Goal: Task Accomplishment & Management: Complete application form

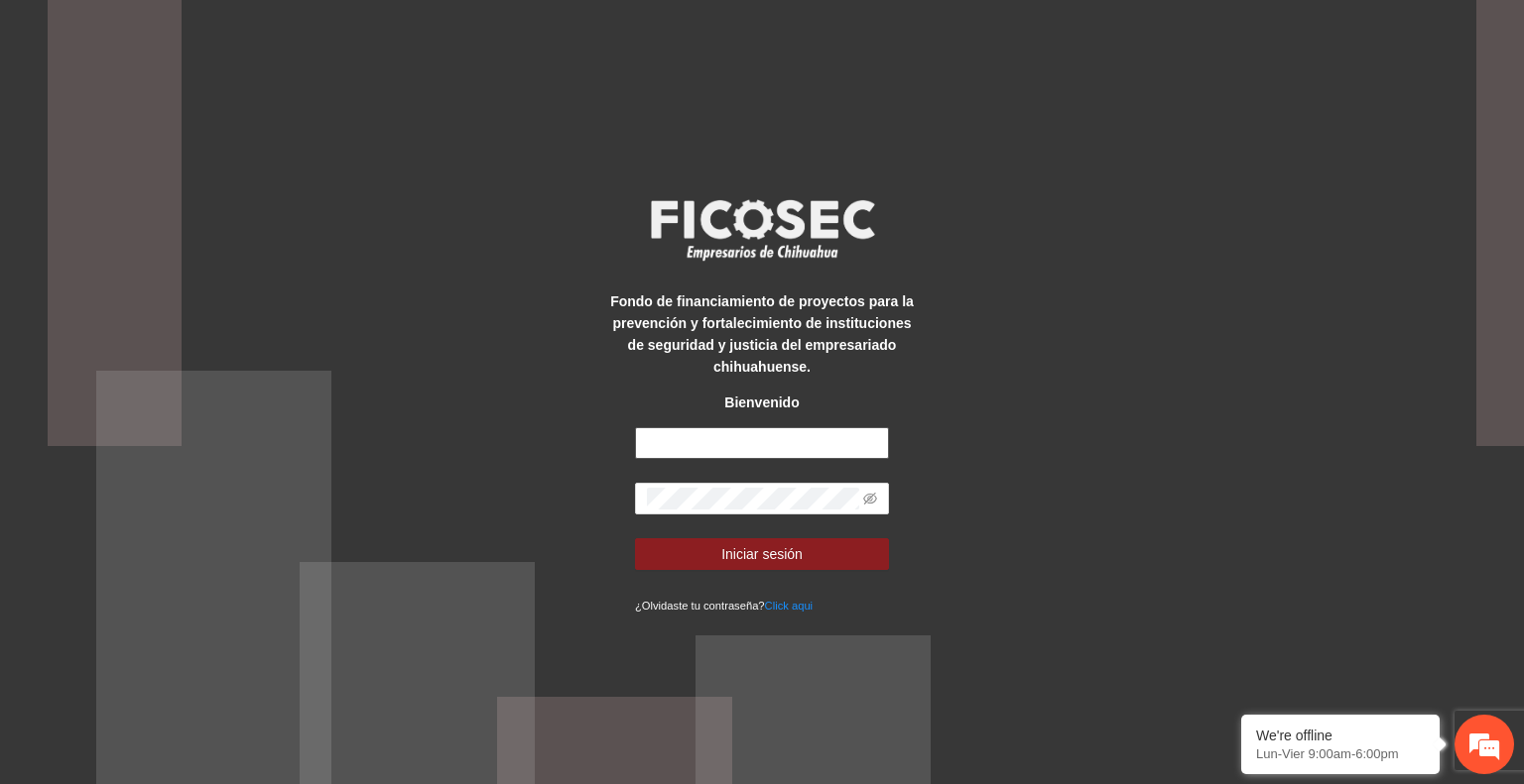
click at [782, 445] on input "text" at bounding box center [762, 444] width 254 height 32
type input "**********"
click at [781, 570] on button "Iniciar sesión" at bounding box center [762, 554] width 254 height 32
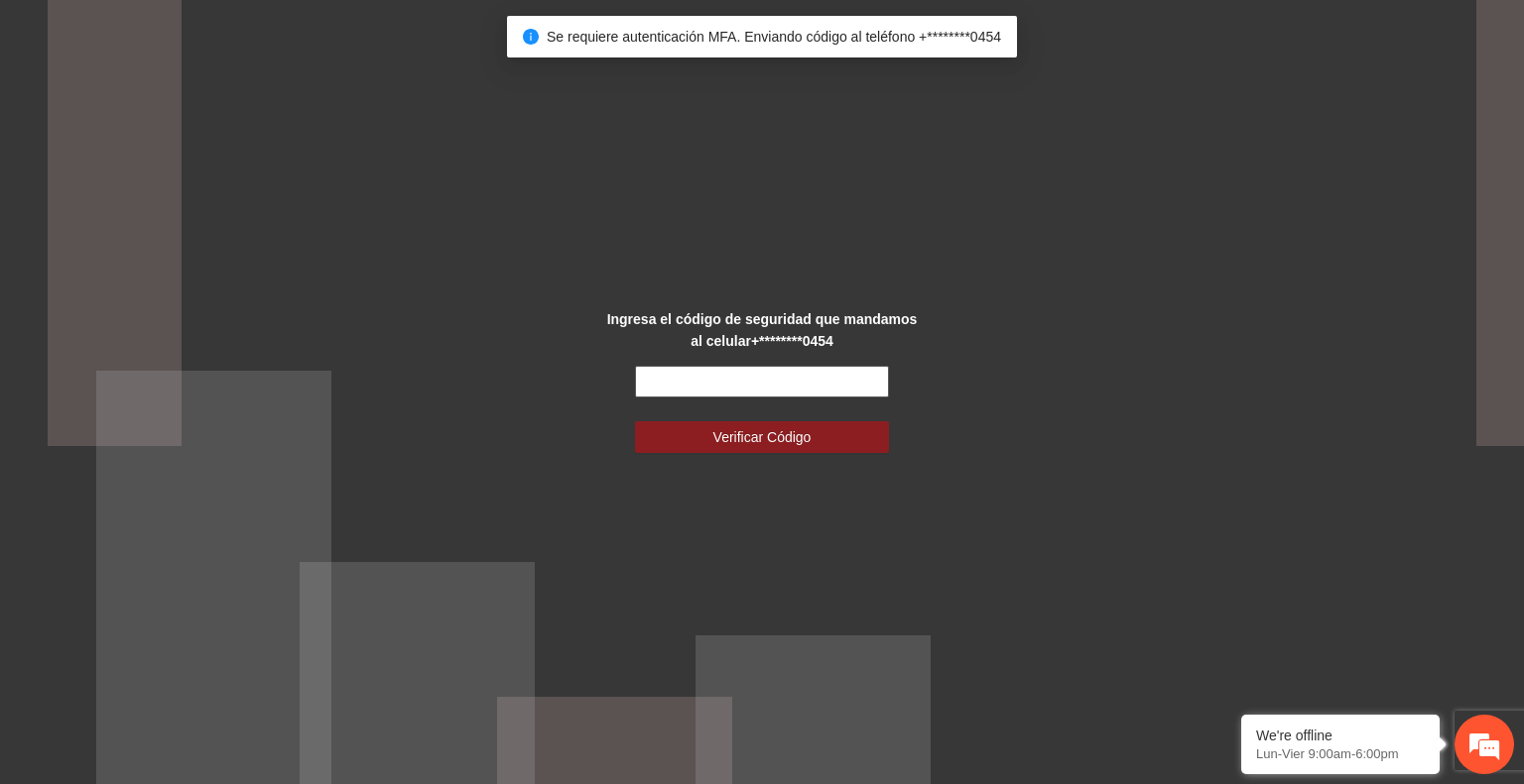
click at [727, 384] on input "text" at bounding box center [762, 382] width 254 height 32
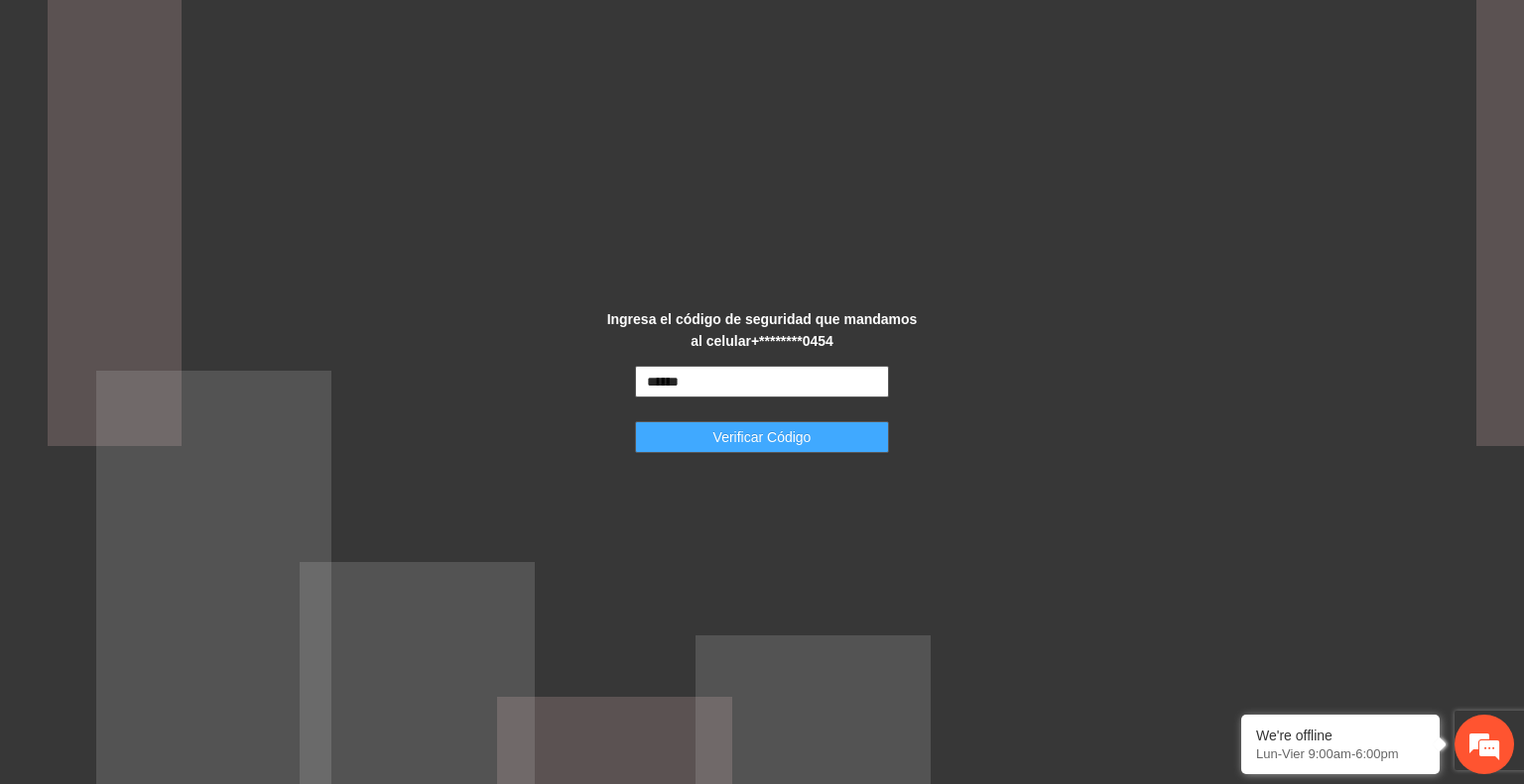
type input "******"
click at [752, 432] on span "Verificar Código" at bounding box center [762, 438] width 99 height 22
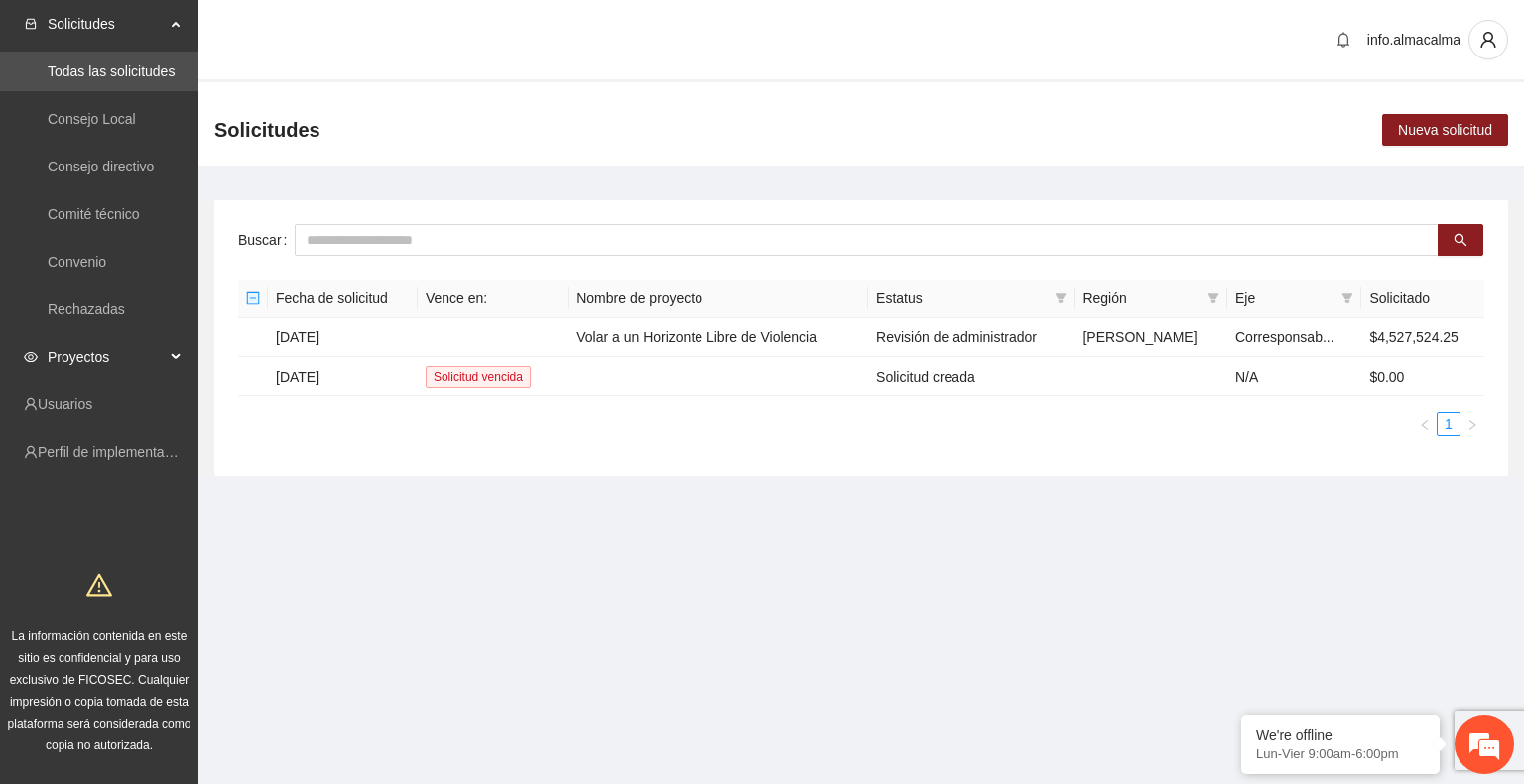
click at [73, 352] on span "Proyectos" at bounding box center [107, 357] width 117 height 40
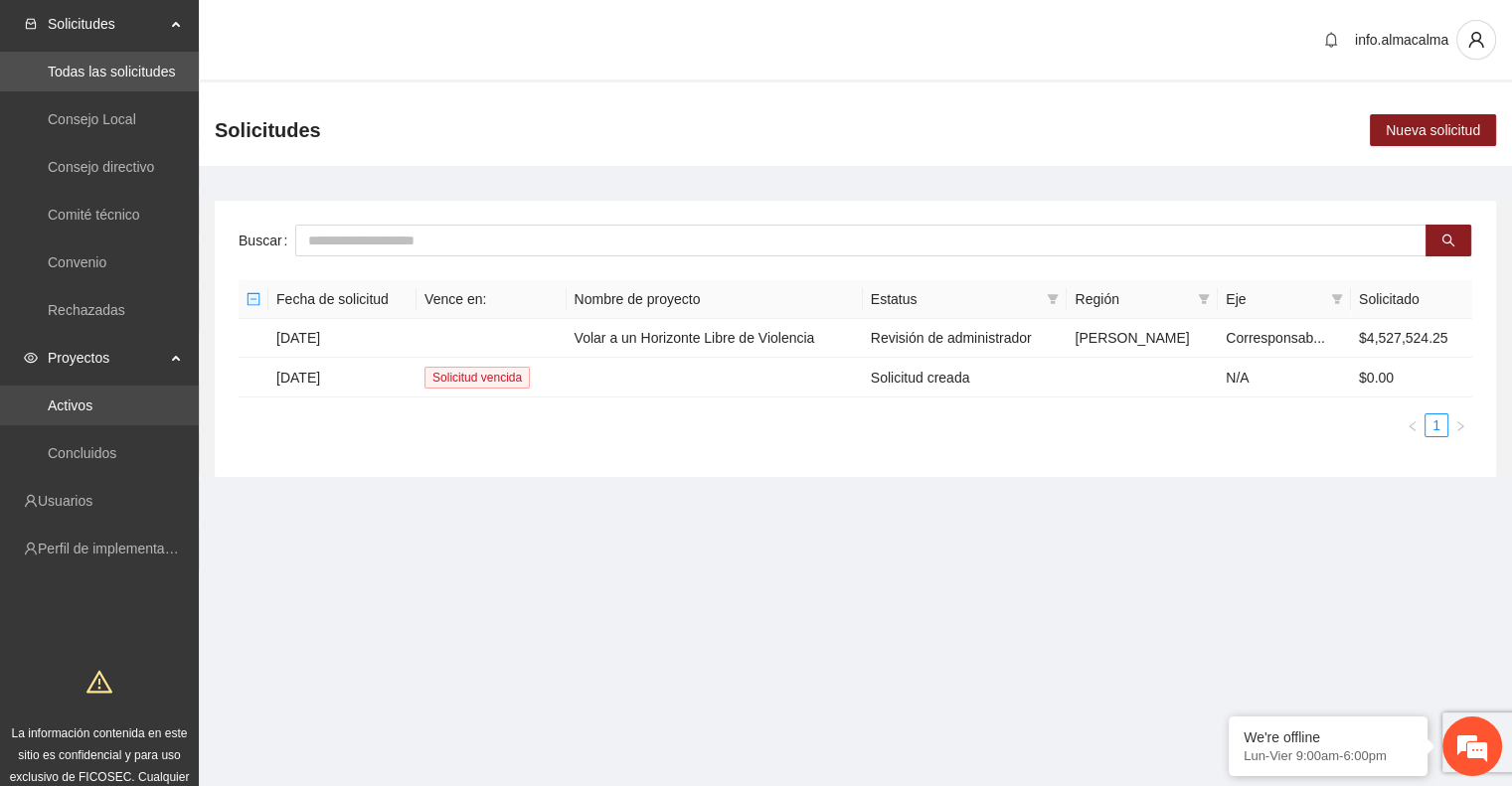
click at [88, 401] on link "Activos" at bounding box center [70, 406] width 45 height 16
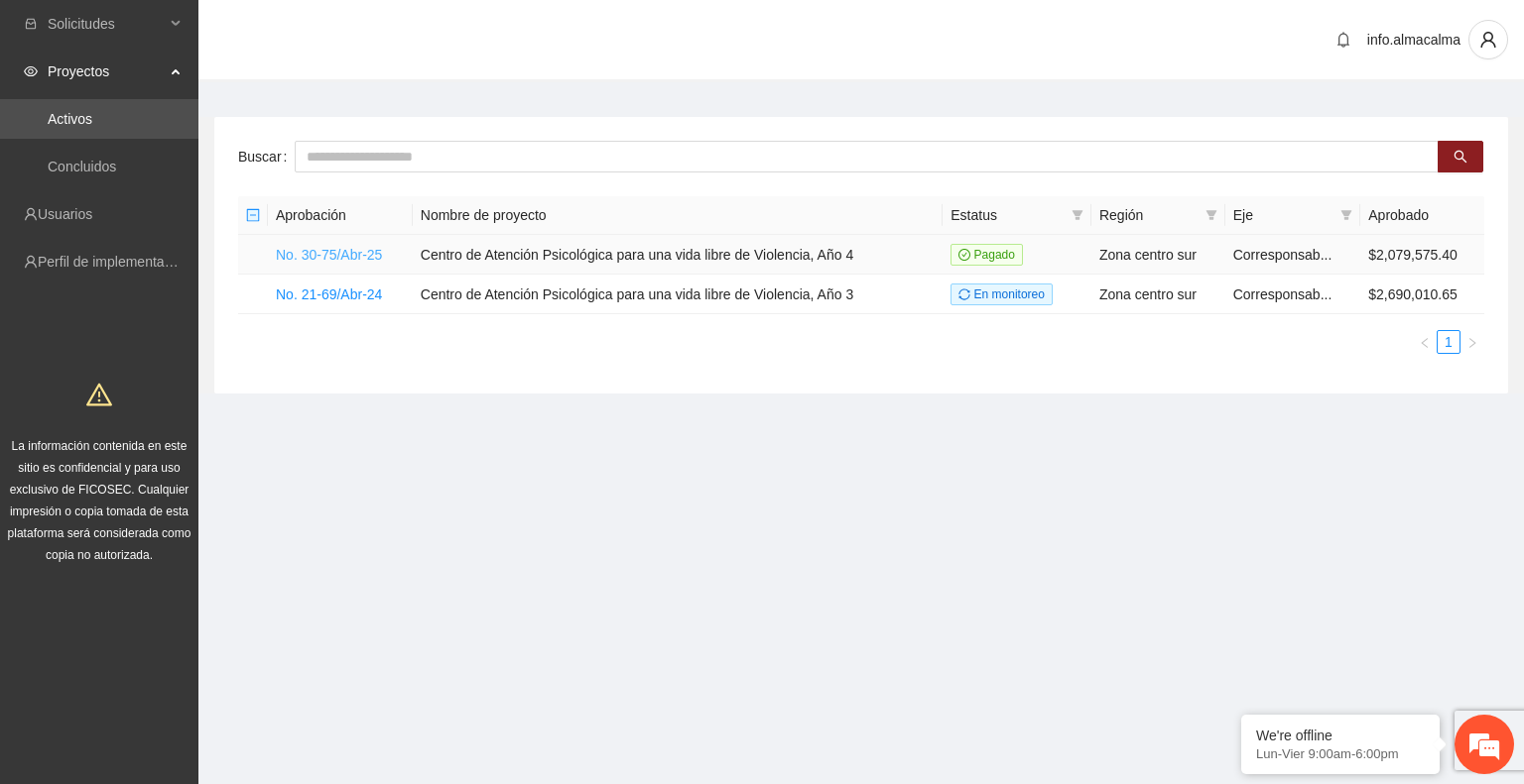
click at [354, 260] on link "No. 30-75/Abr-25" at bounding box center [328, 255] width 107 height 16
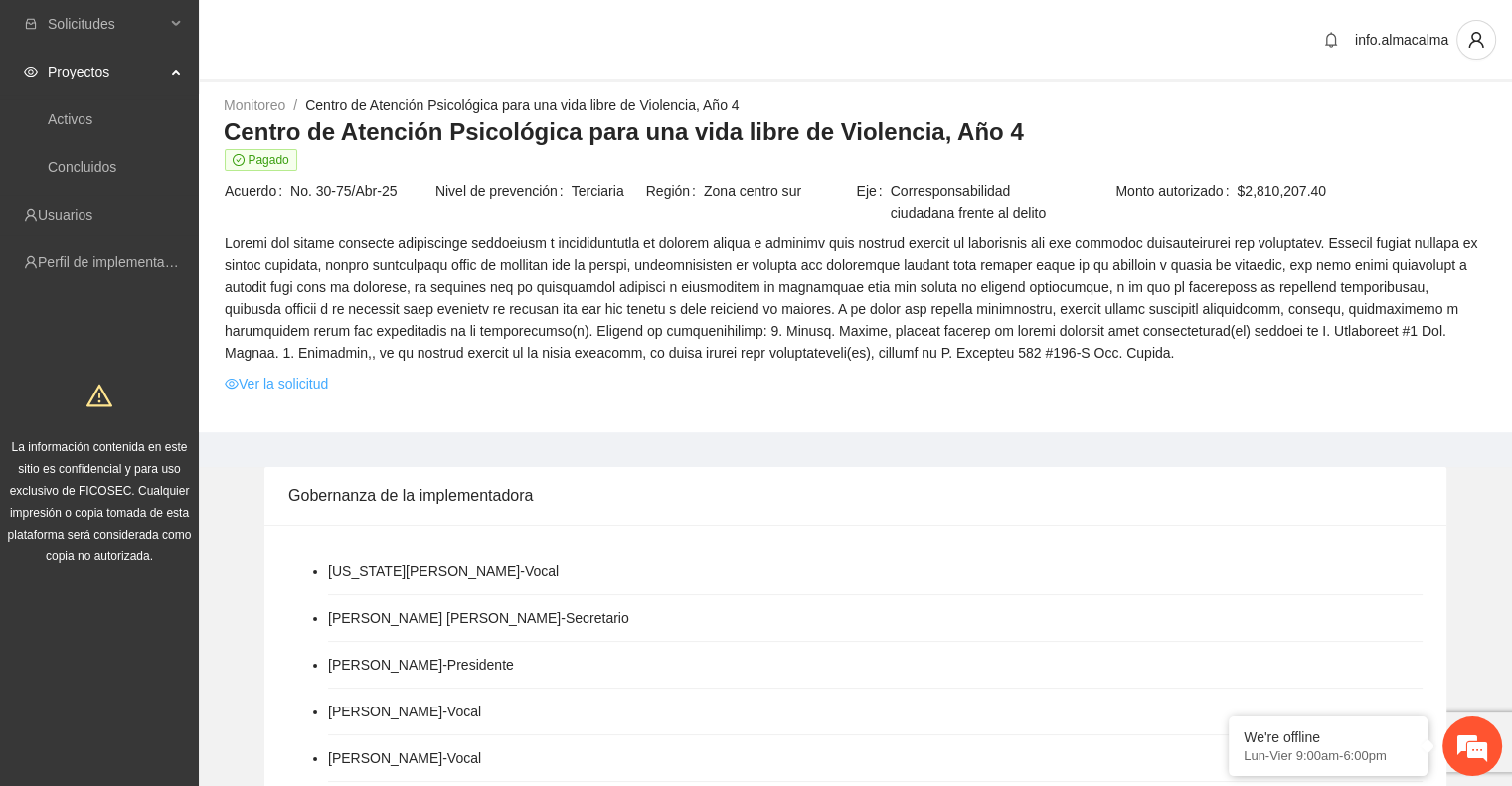
click at [290, 387] on link "Ver la solicitud" at bounding box center [276, 384] width 104 height 22
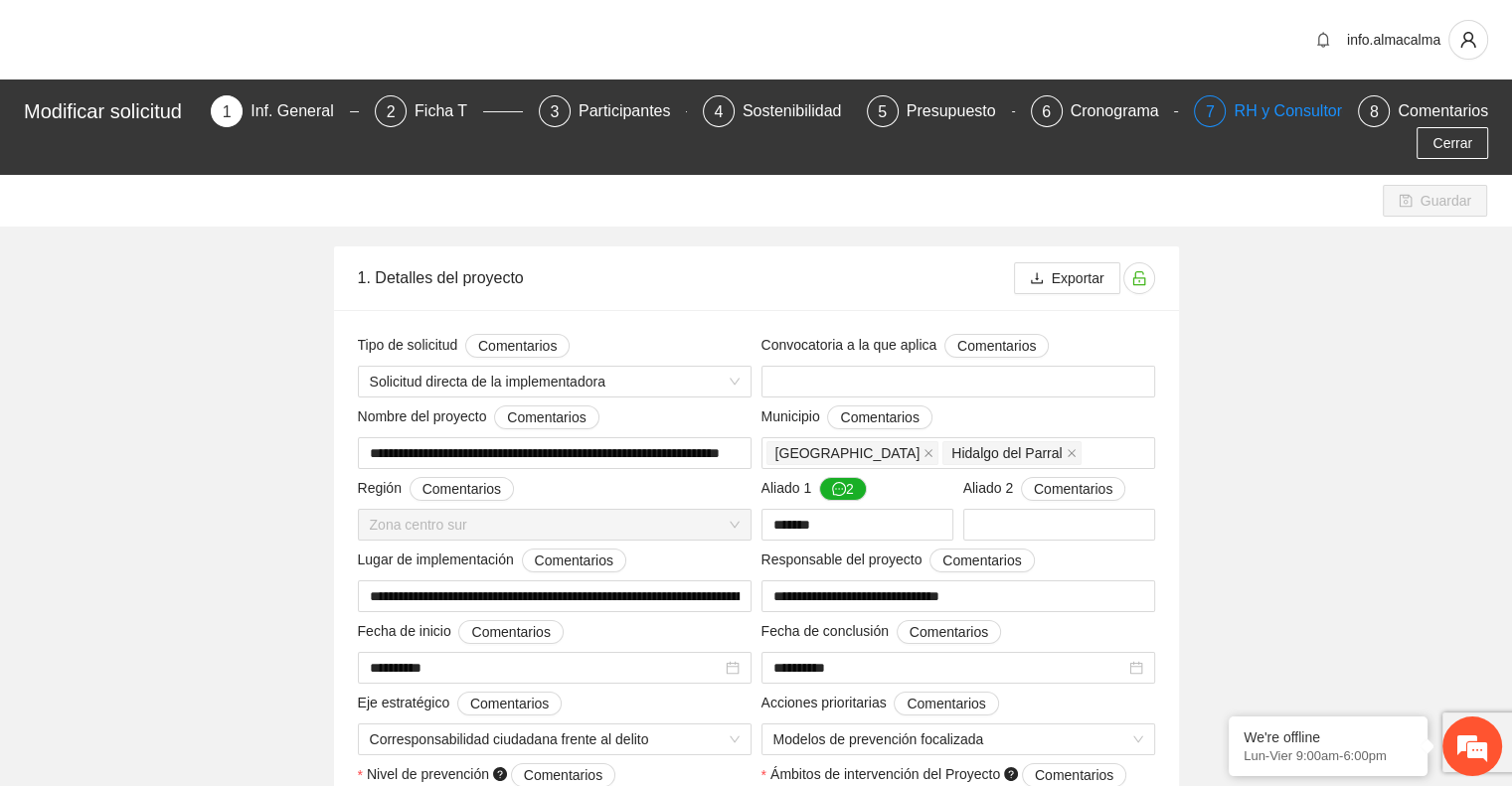
click at [1272, 102] on div "RH y Consultores" at bounding box center [1304, 112] width 141 height 32
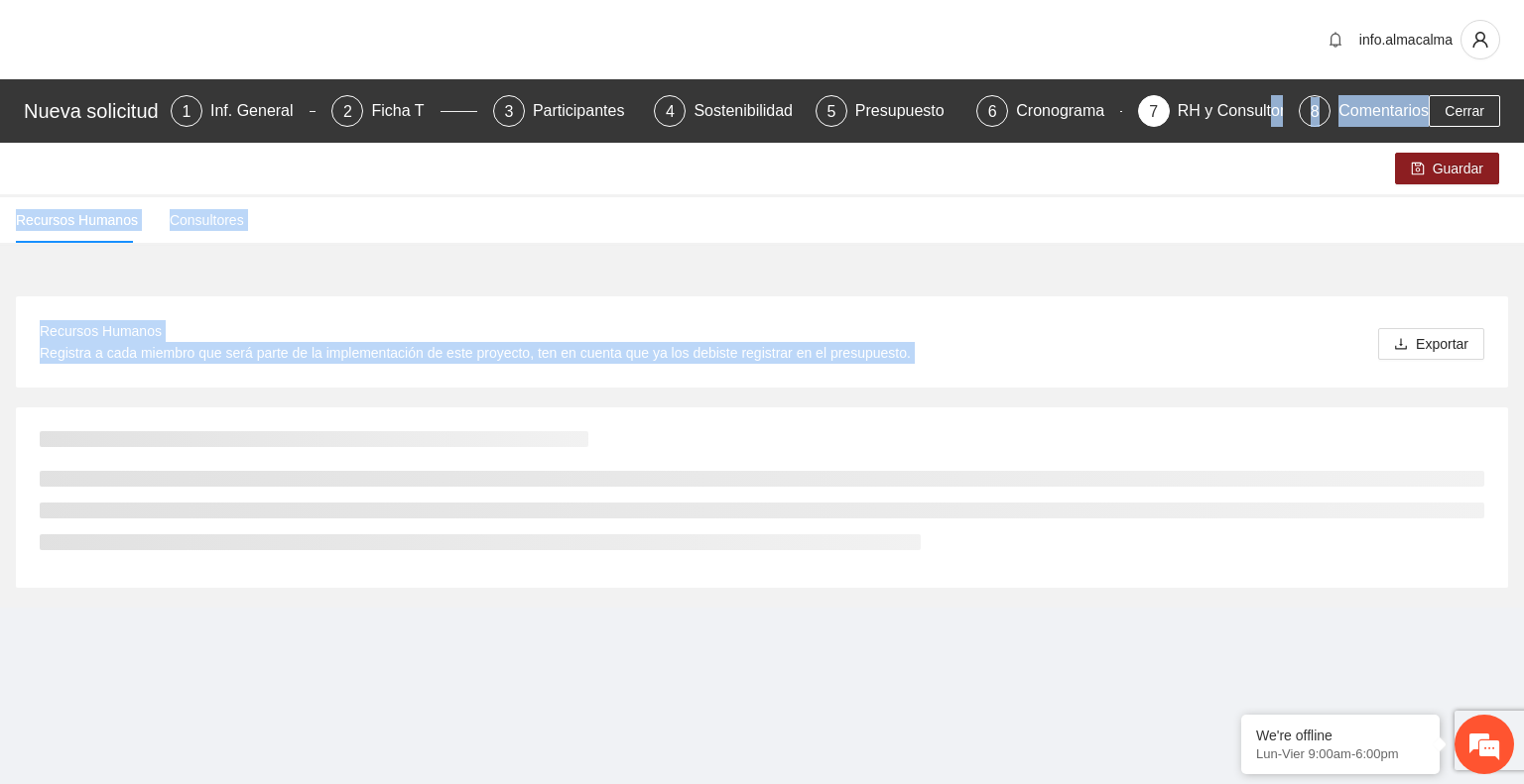
click at [768, 439] on main "info.almacalma Nueva solicitud 1 Inf. General 2 Ficha T 3 Participantes 4 Soste…" at bounding box center [762, 364] width 1524 height 729
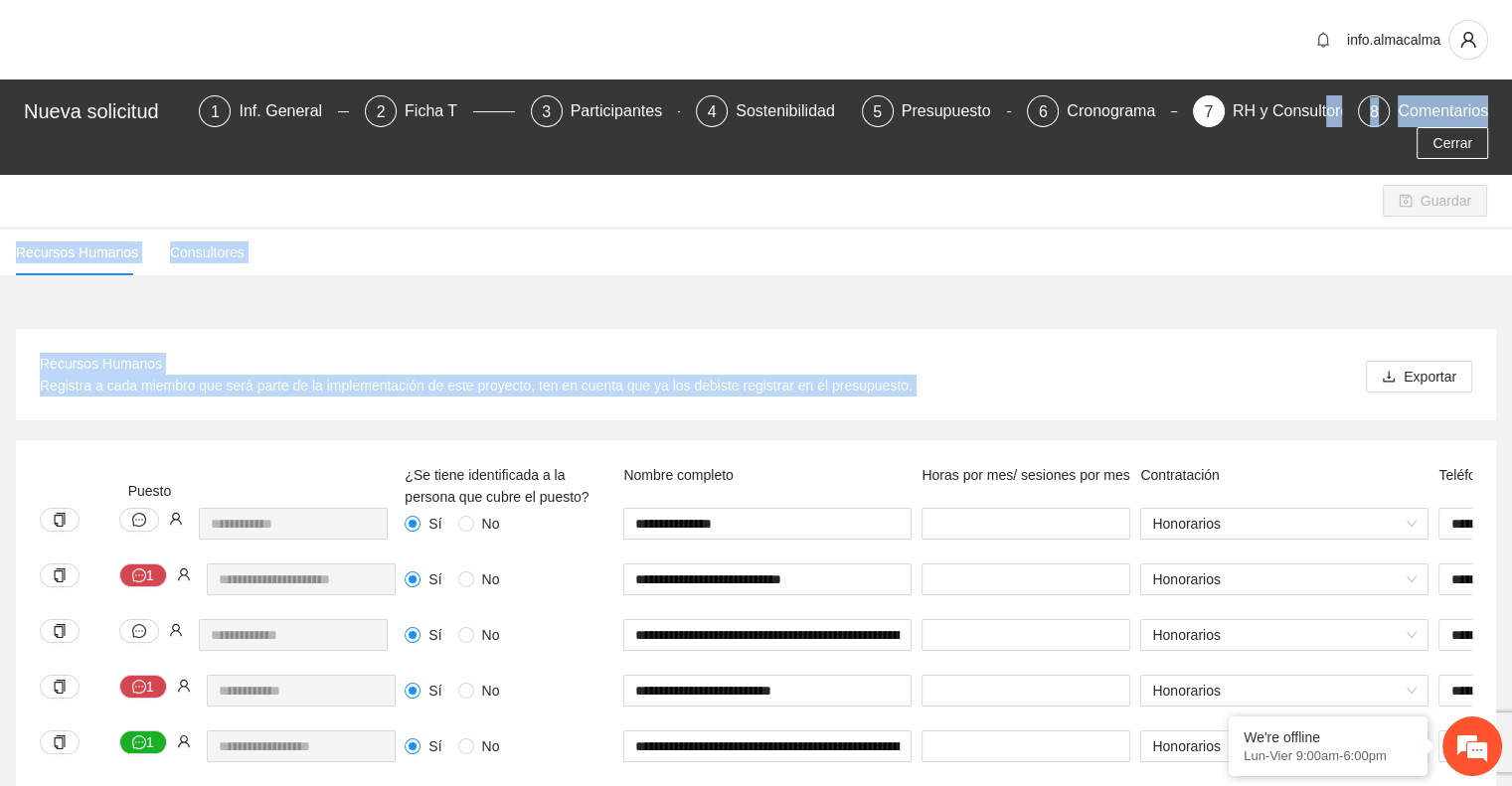
click at [620, 386] on div "Recursos Humanos Registra a cada miembro que será parte de la implementación de…" at bounding box center [756, 375] width 1480 height 92
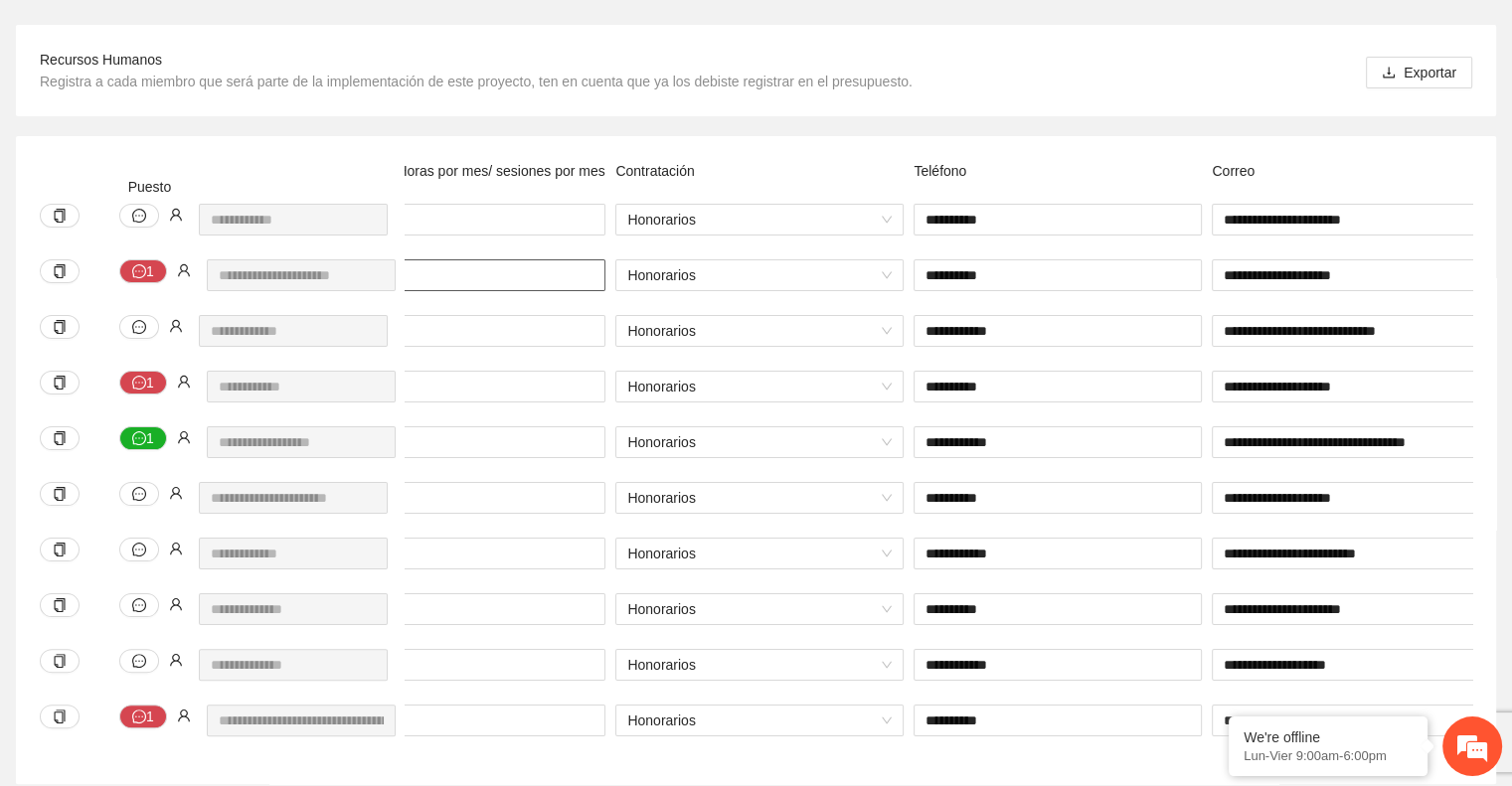
scroll to position [0, 527]
drag, startPoint x: 1371, startPoint y: 241, endPoint x: 1129, endPoint y: 242, distance: 242.0
click at [1129, 259] on div "**********" at bounding box center [822, 287] width 1899 height 56
